Goal: Transaction & Acquisition: Purchase product/service

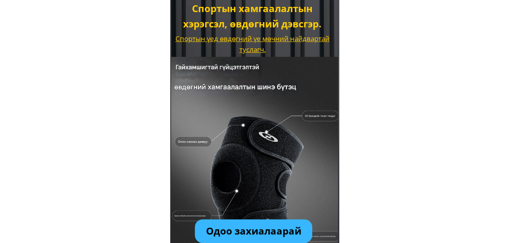
click at [288, 230] on p "Одоо захиалаарай" at bounding box center [254, 231] width 118 height 24
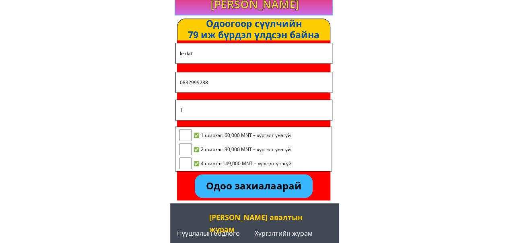
scroll to position [13, 0]
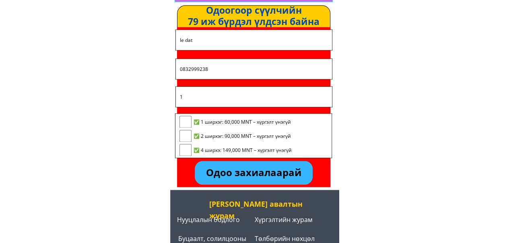
click at [258, 121] on span "✅ 1 ширхэг: 60,000 MNT – хүргэлт үнэгүй" at bounding box center [243, 122] width 98 height 8
checkbox input "true"
click at [273, 170] on p "Одоо захиалаарай" at bounding box center [254, 173] width 118 height 24
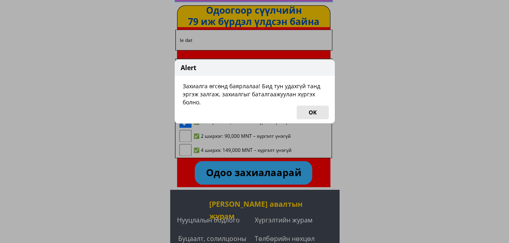
click at [316, 116] on button "OK" at bounding box center [313, 112] width 32 height 14
